Goal: Information Seeking & Learning: Learn about a topic

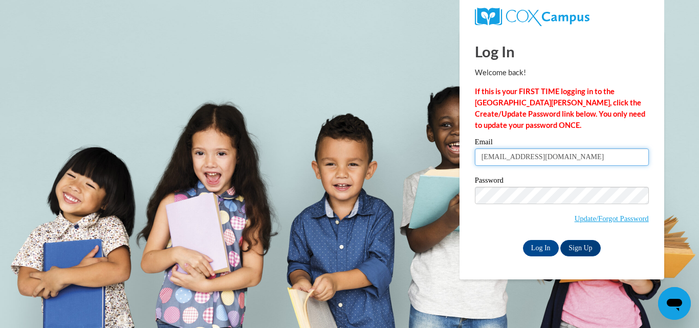
click at [581, 156] on input "fvarns@tuscbdd.org" at bounding box center [562, 156] width 174 height 17
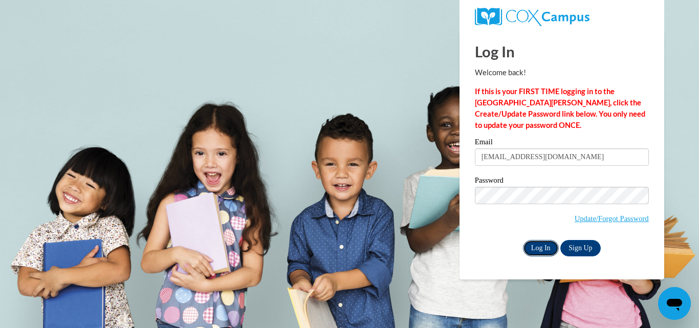
click at [538, 245] on input "Log In" at bounding box center [541, 248] width 36 height 16
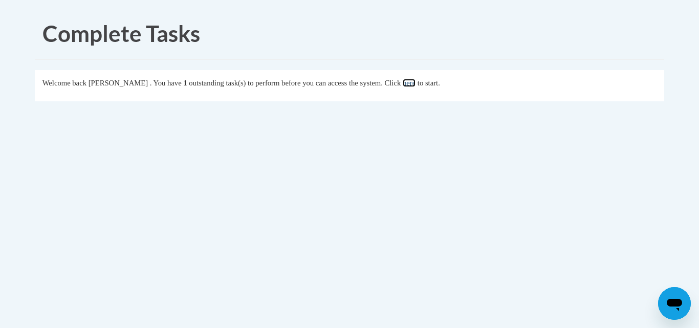
click at [415, 82] on link "here" at bounding box center [408, 83] width 13 height 8
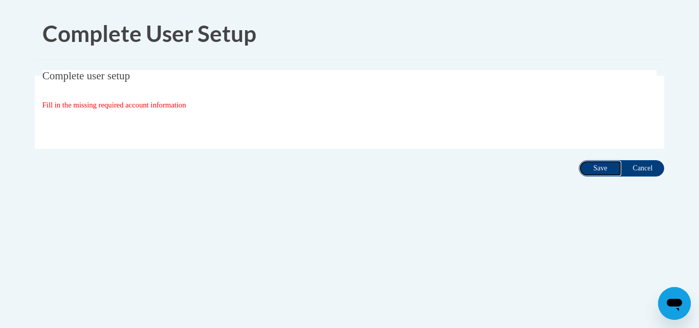
click at [594, 166] on input "Save" at bounding box center [599, 168] width 43 height 16
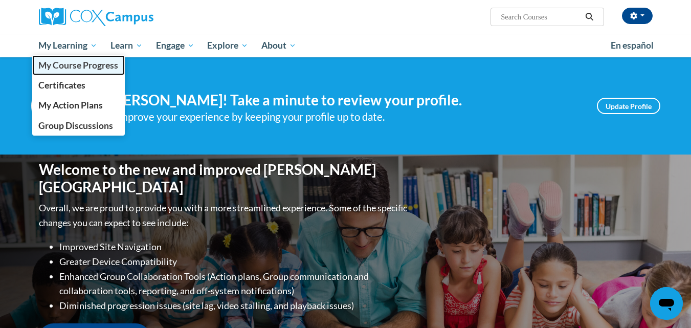
click at [77, 65] on span "My Course Progress" at bounding box center [78, 65] width 80 height 11
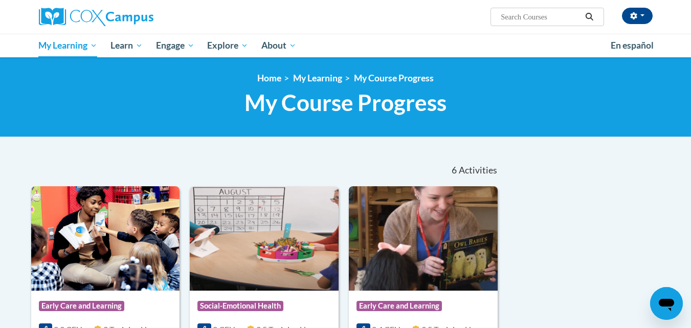
click at [544, 16] on input "Search..." at bounding box center [541, 17] width 82 height 12
type input "free"
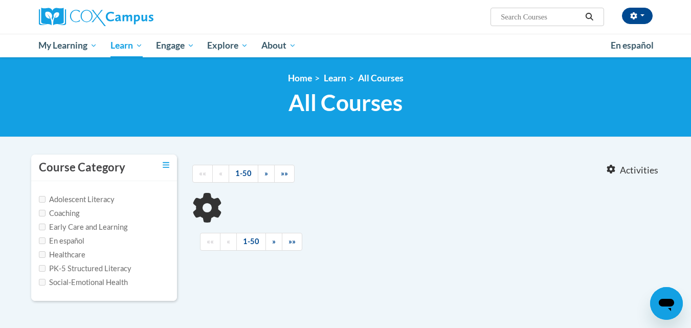
type input "free"
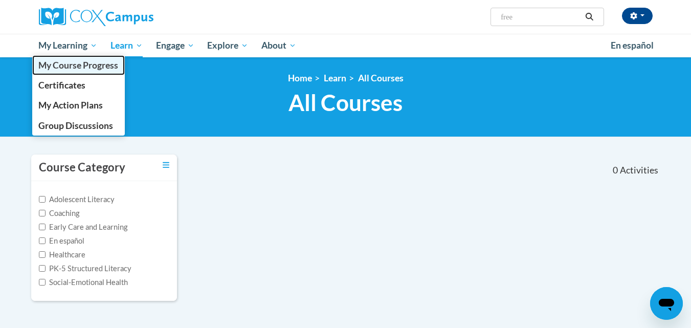
click at [75, 66] on span "My Course Progress" at bounding box center [78, 65] width 80 height 11
